Goal: Task Accomplishment & Management: Use online tool/utility

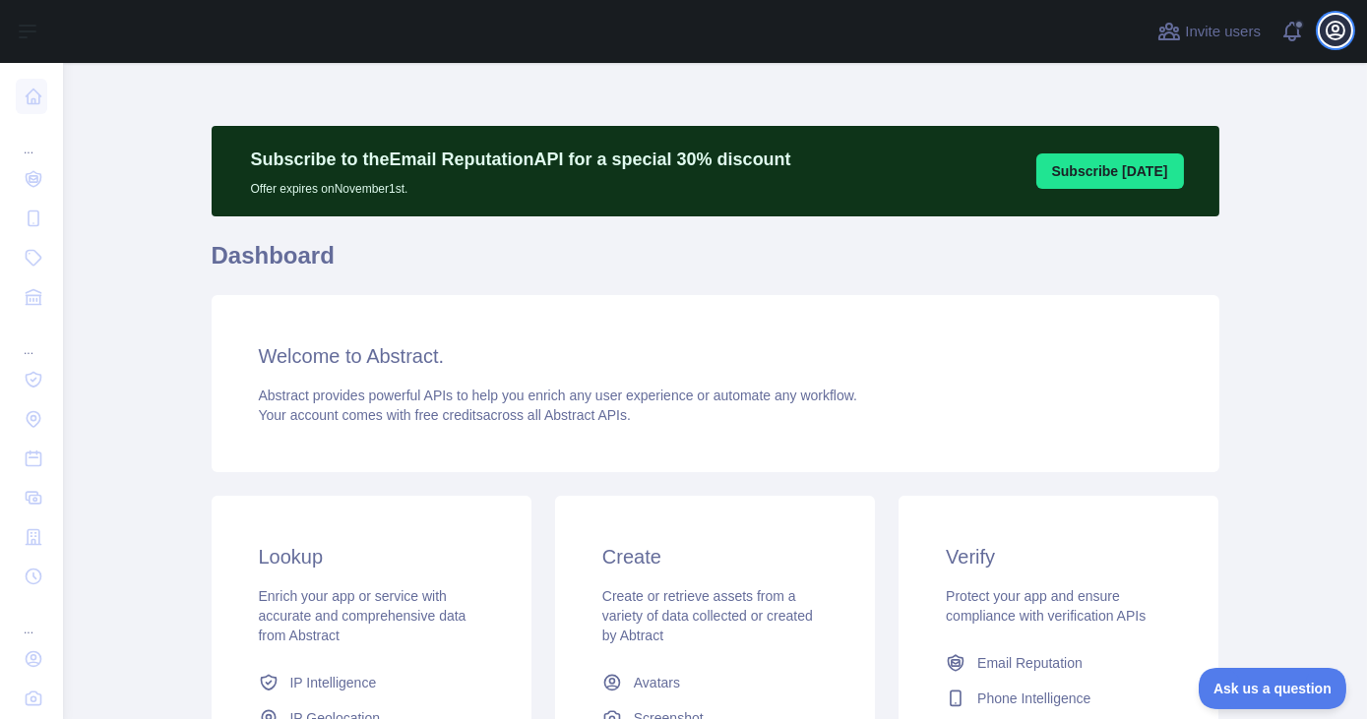
click at [1332, 31] on icon "button" at bounding box center [1335, 31] width 24 height 24
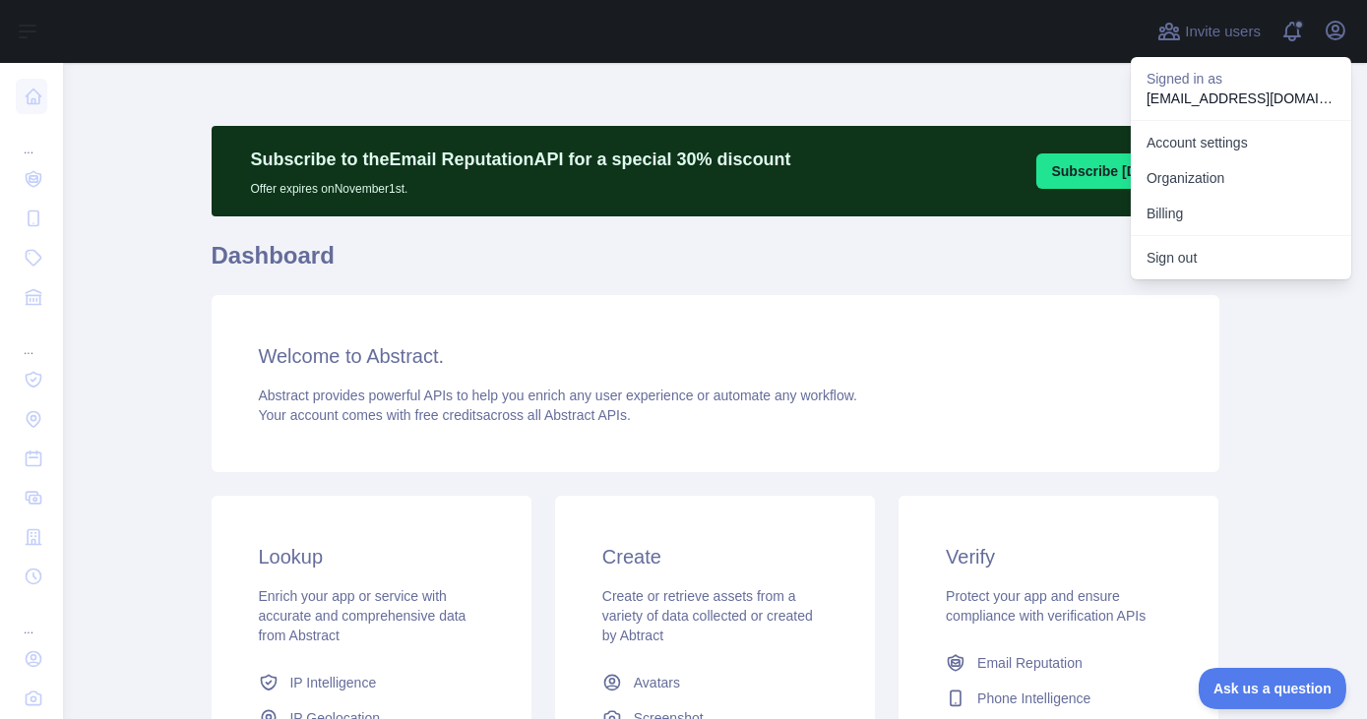
click at [1057, 257] on h1 "Dashboard" at bounding box center [716, 263] width 1008 height 47
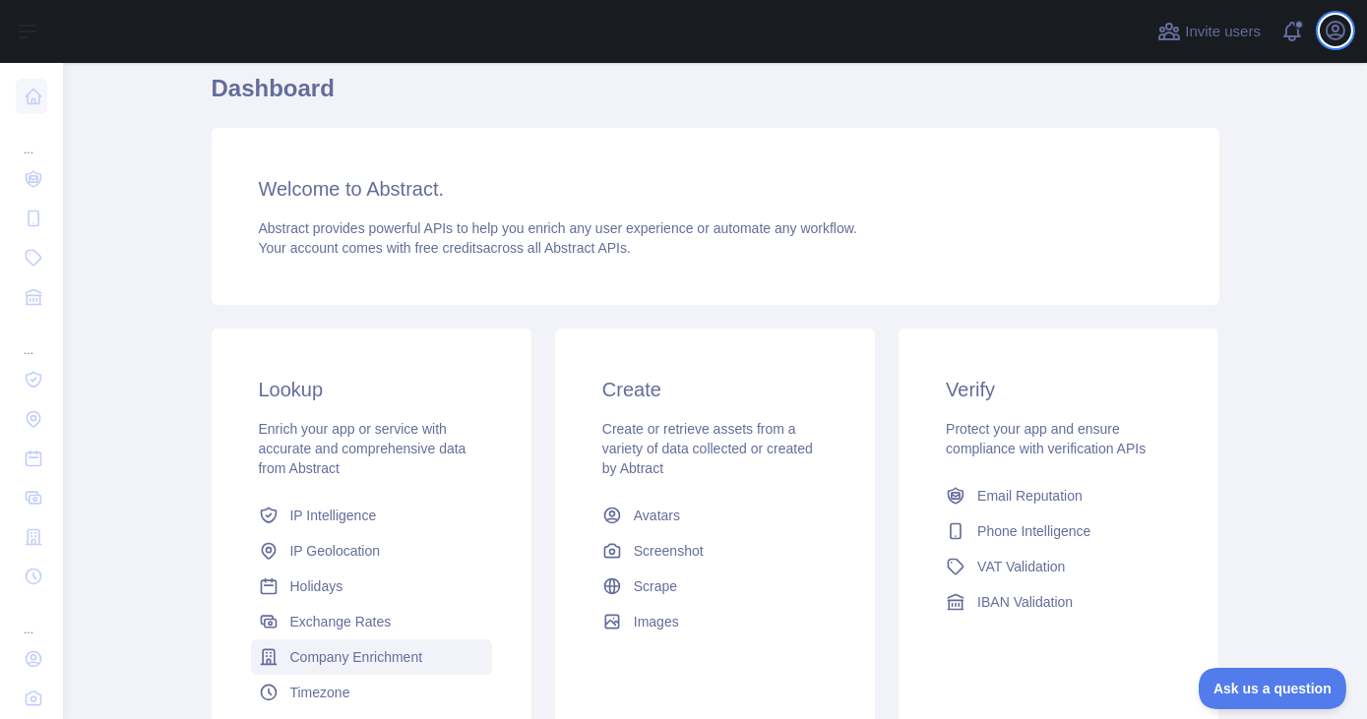
scroll to position [351, 0]
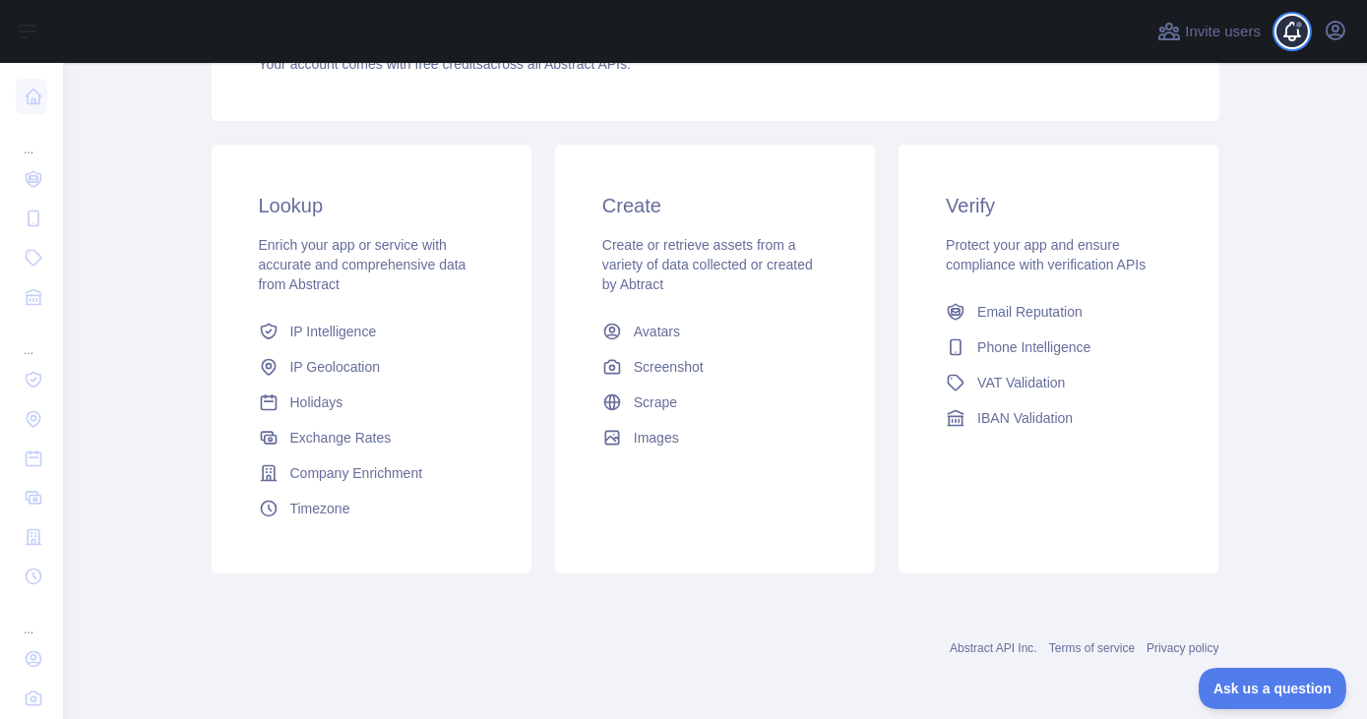
click at [1288, 39] on span at bounding box center [1299, 31] width 39 height 63
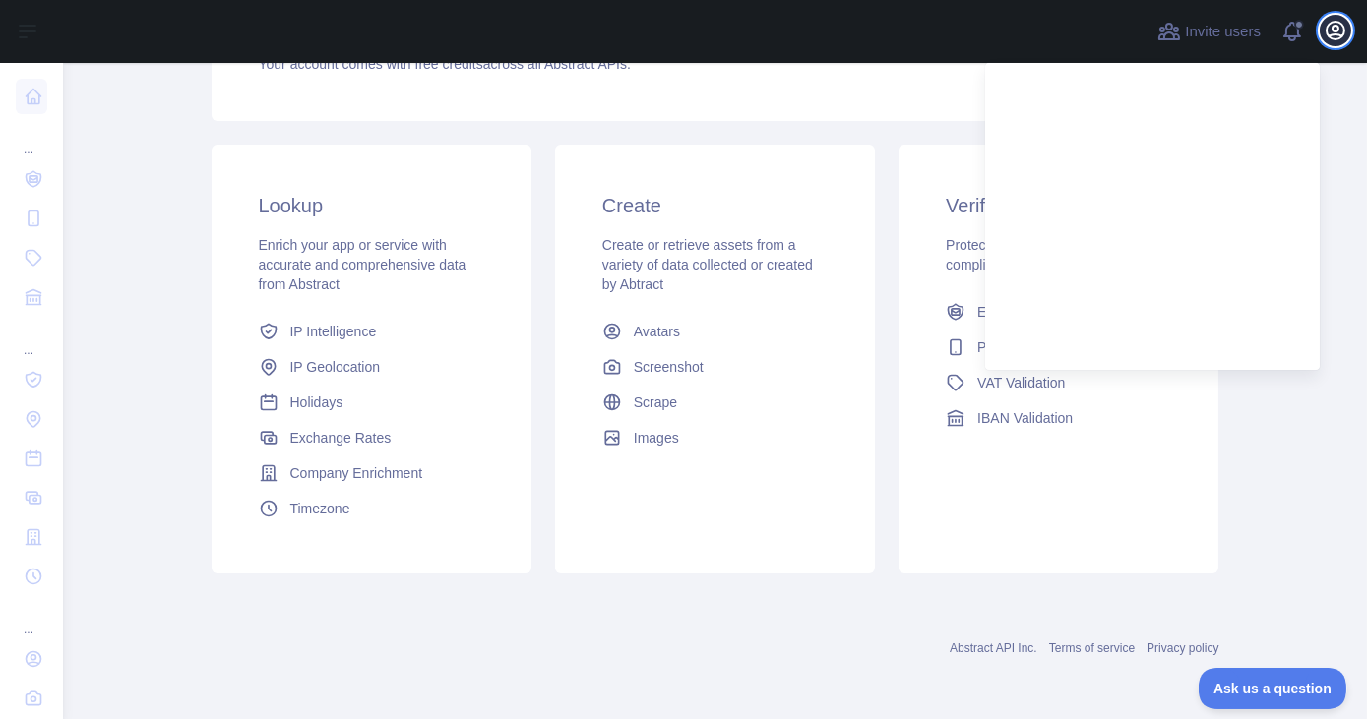
click at [1342, 31] on icon "button" at bounding box center [1335, 31] width 24 height 24
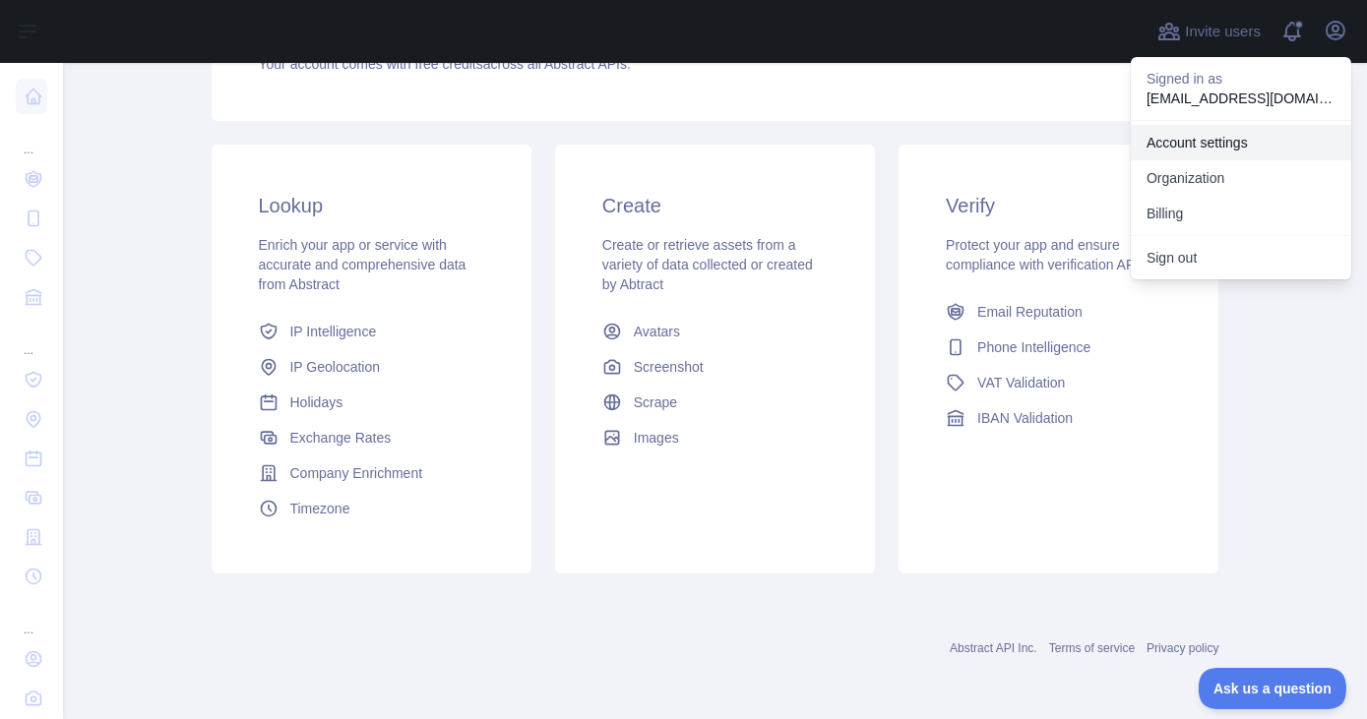
click at [1220, 156] on link "Account settings" at bounding box center [1241, 142] width 220 height 35
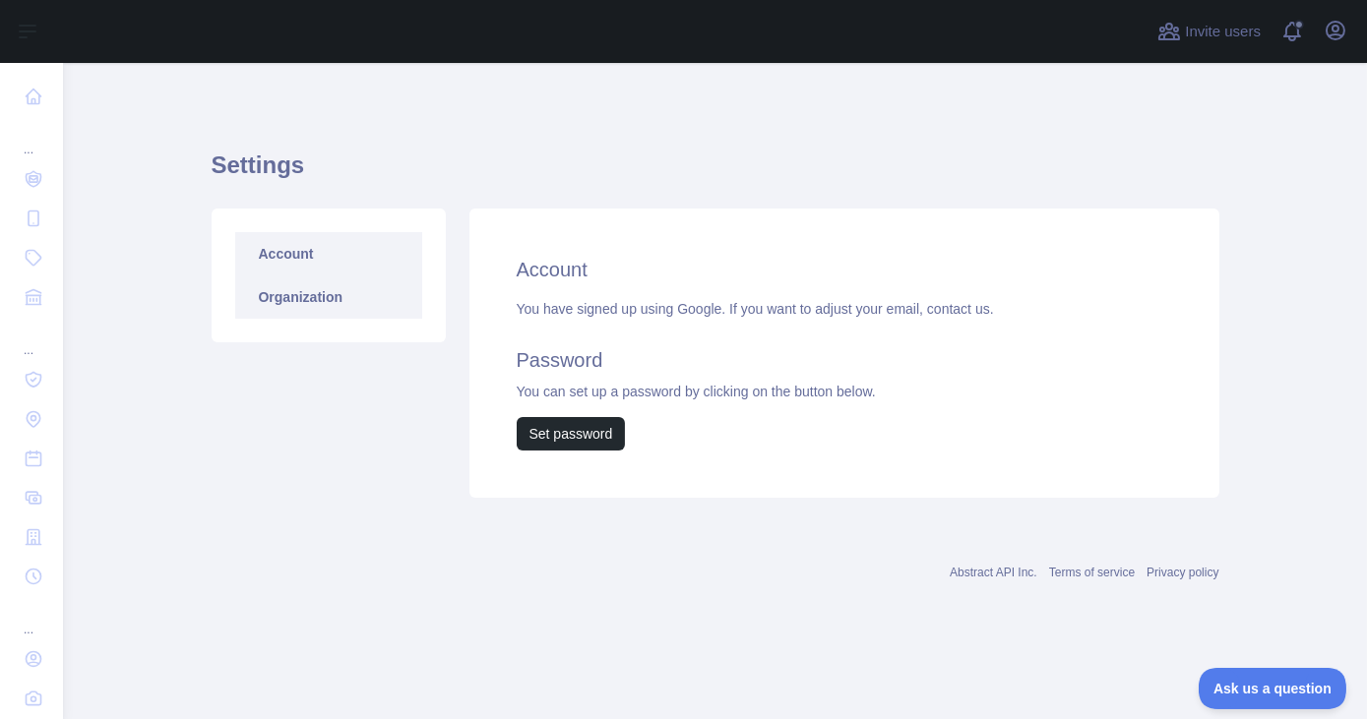
click at [325, 304] on link "Organization" at bounding box center [328, 297] width 187 height 43
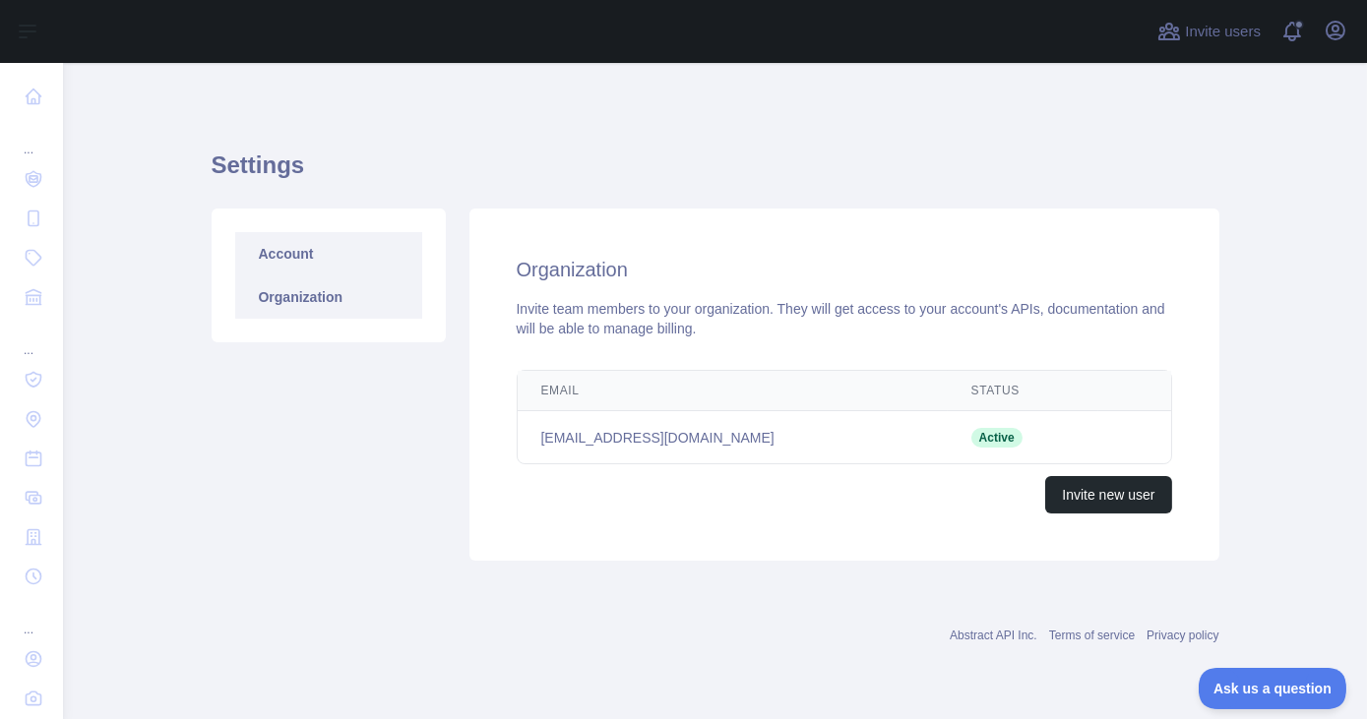
click at [317, 249] on link "Account" at bounding box center [328, 253] width 187 height 43
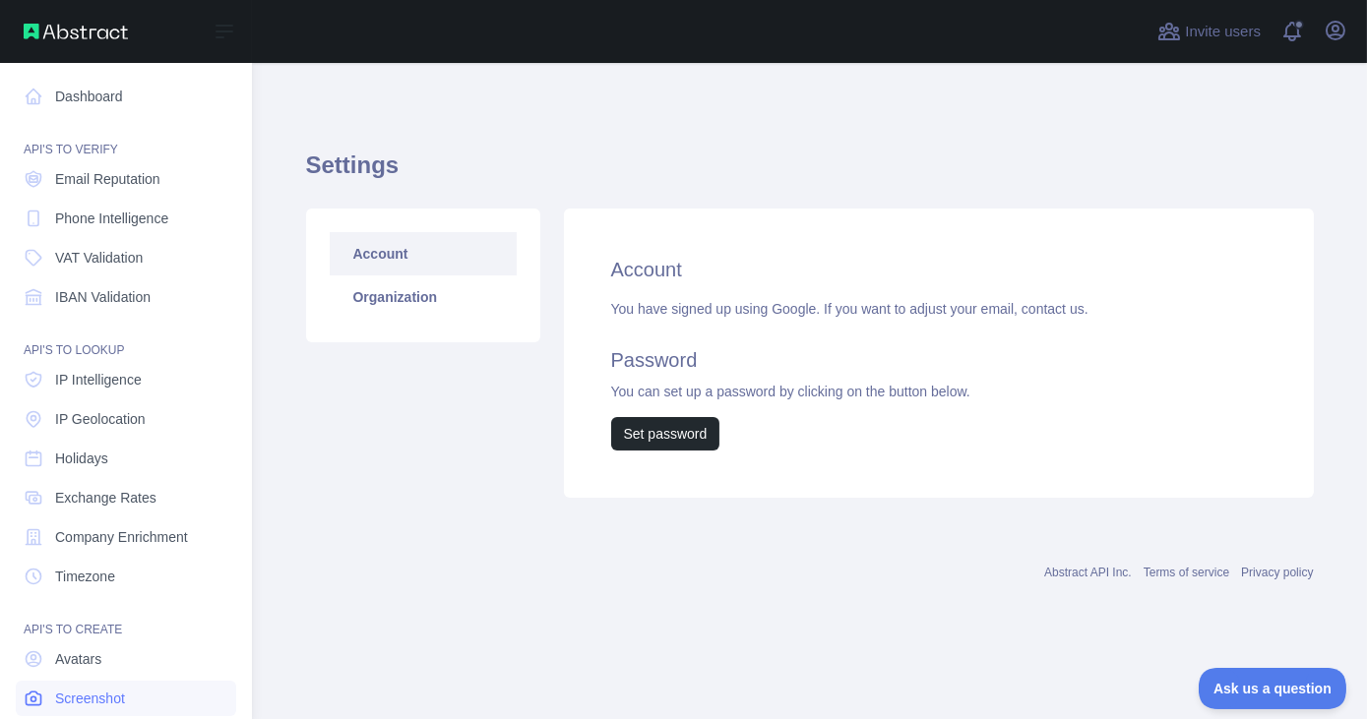
click at [79, 701] on span "Screenshot" at bounding box center [90, 699] width 70 height 20
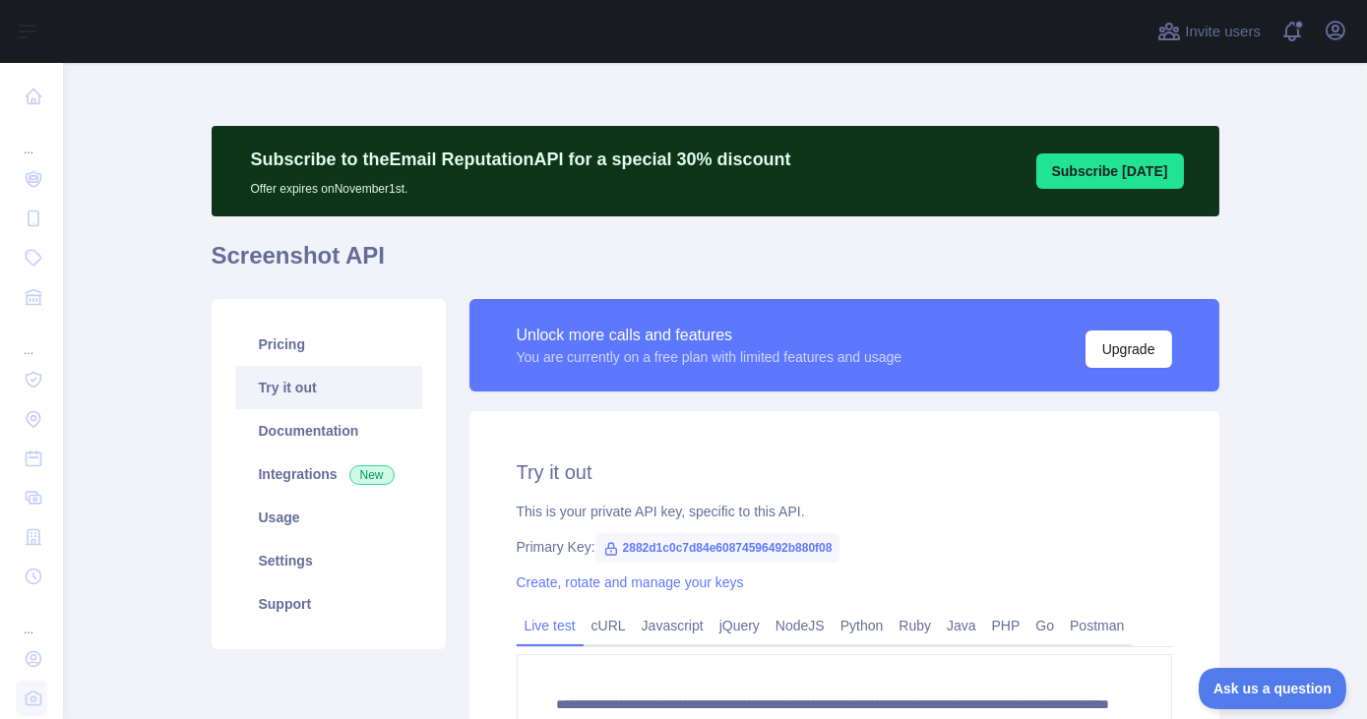
click at [642, 548] on span "2882d1c0c7d84e60874596492b880f08" at bounding box center [717, 548] width 245 height 30
copy span "2882d1c0c7d84e60874596492b880f08"
